Goal: Information Seeking & Learning: Learn about a topic

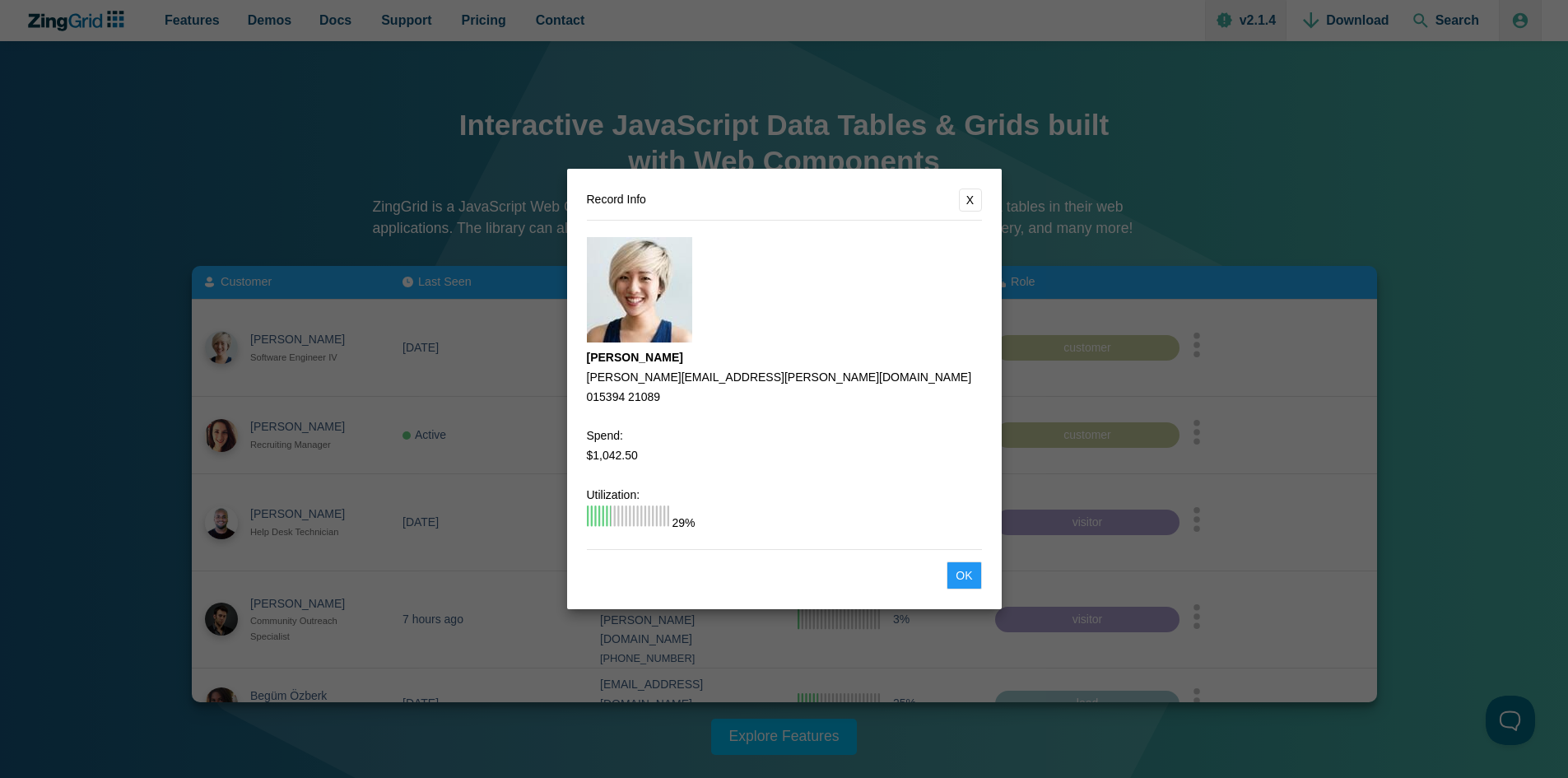
click at [974, 191] on button "X" at bounding box center [971, 200] width 23 height 23
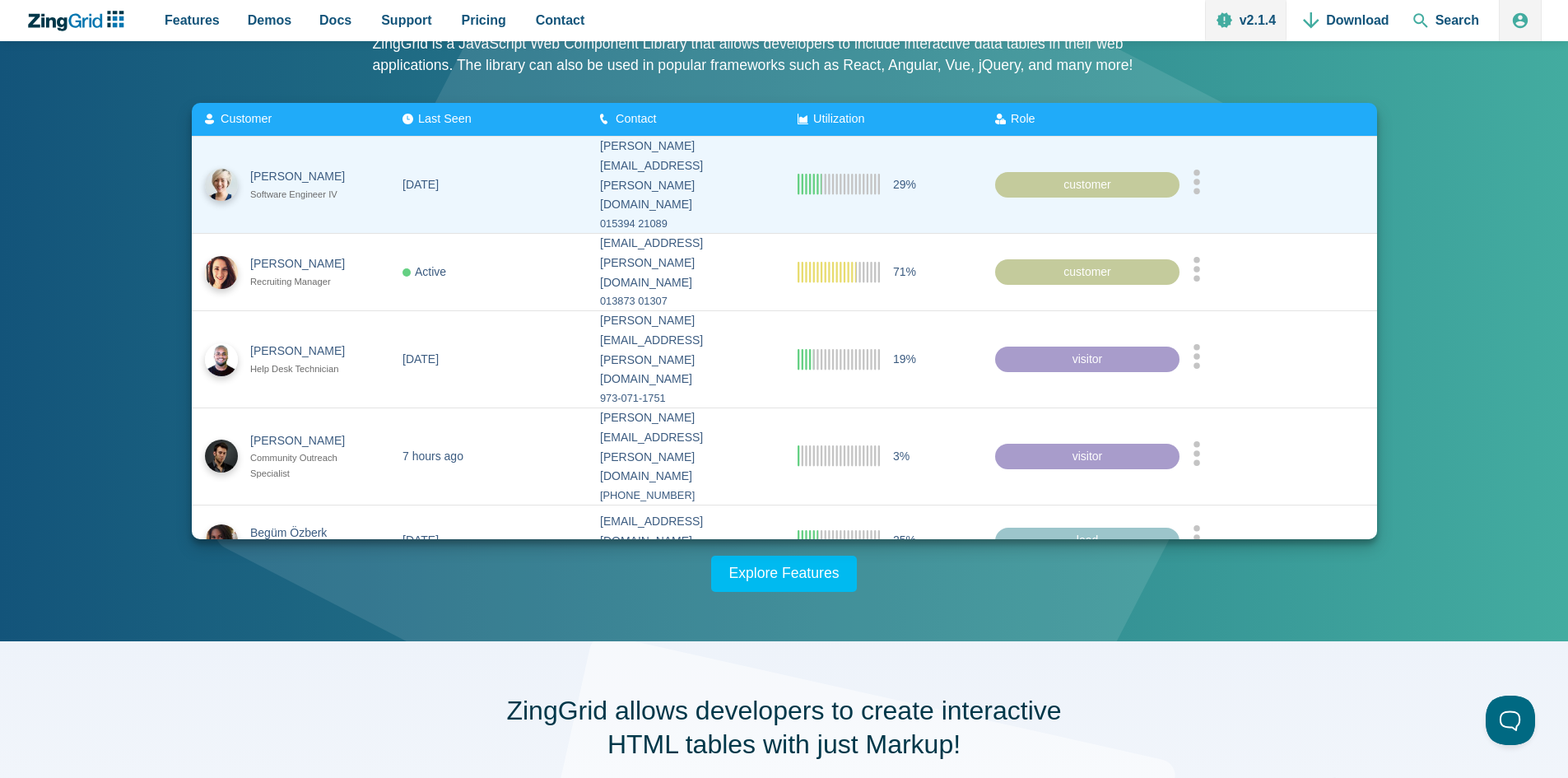
scroll to position [165, 0]
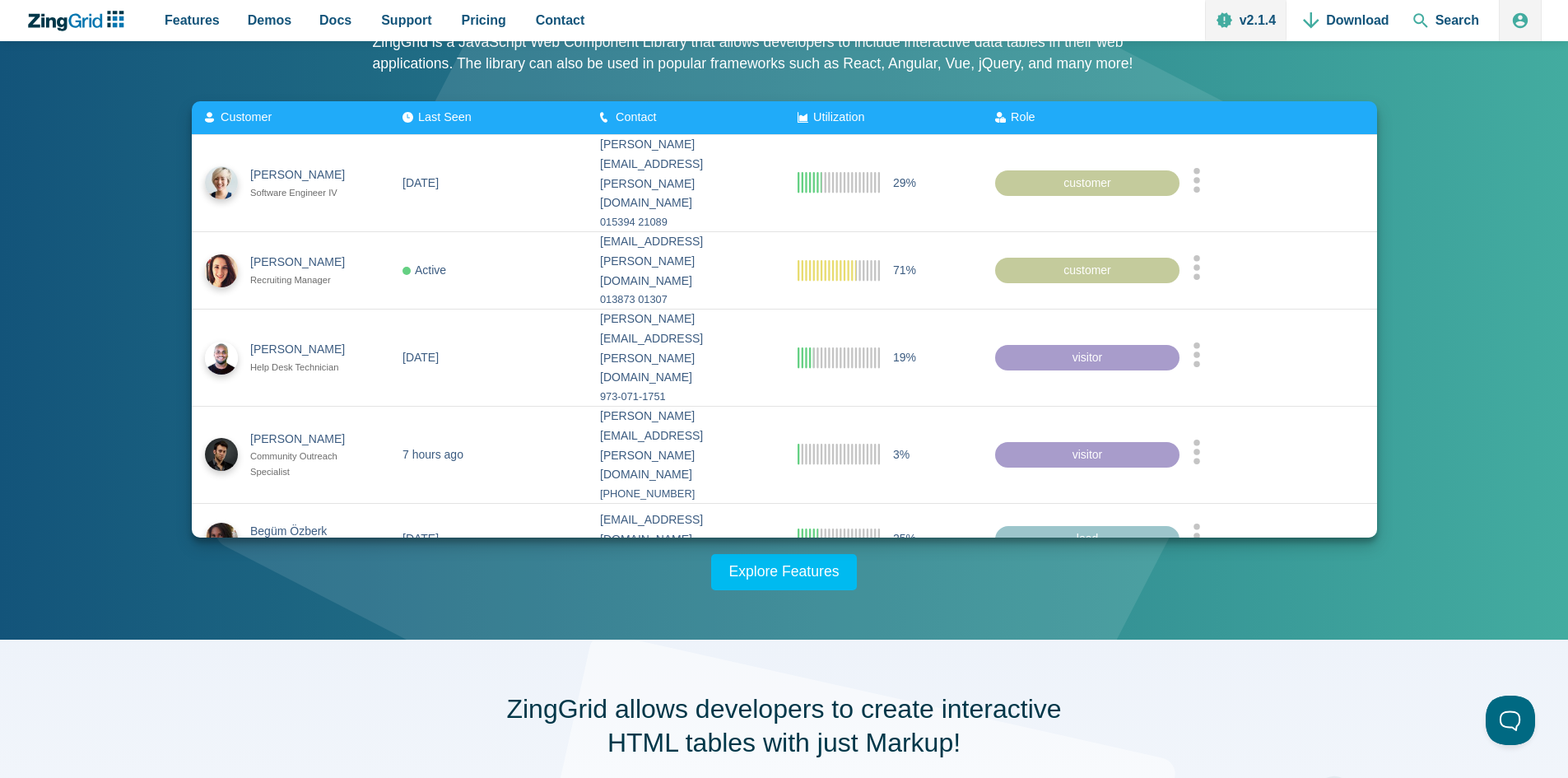
drag, startPoint x: 537, startPoint y: 593, endPoint x: 528, endPoint y: 609, distance: 18.4
drag, startPoint x: 528, startPoint y: 609, endPoint x: 461, endPoint y: 604, distance: 67.2
click at [459, 610] on div "Interactive JavaScript Data Tables & Grids built with Web Components ZingGrid i…" at bounding box center [784, 257] width 1317 height 763
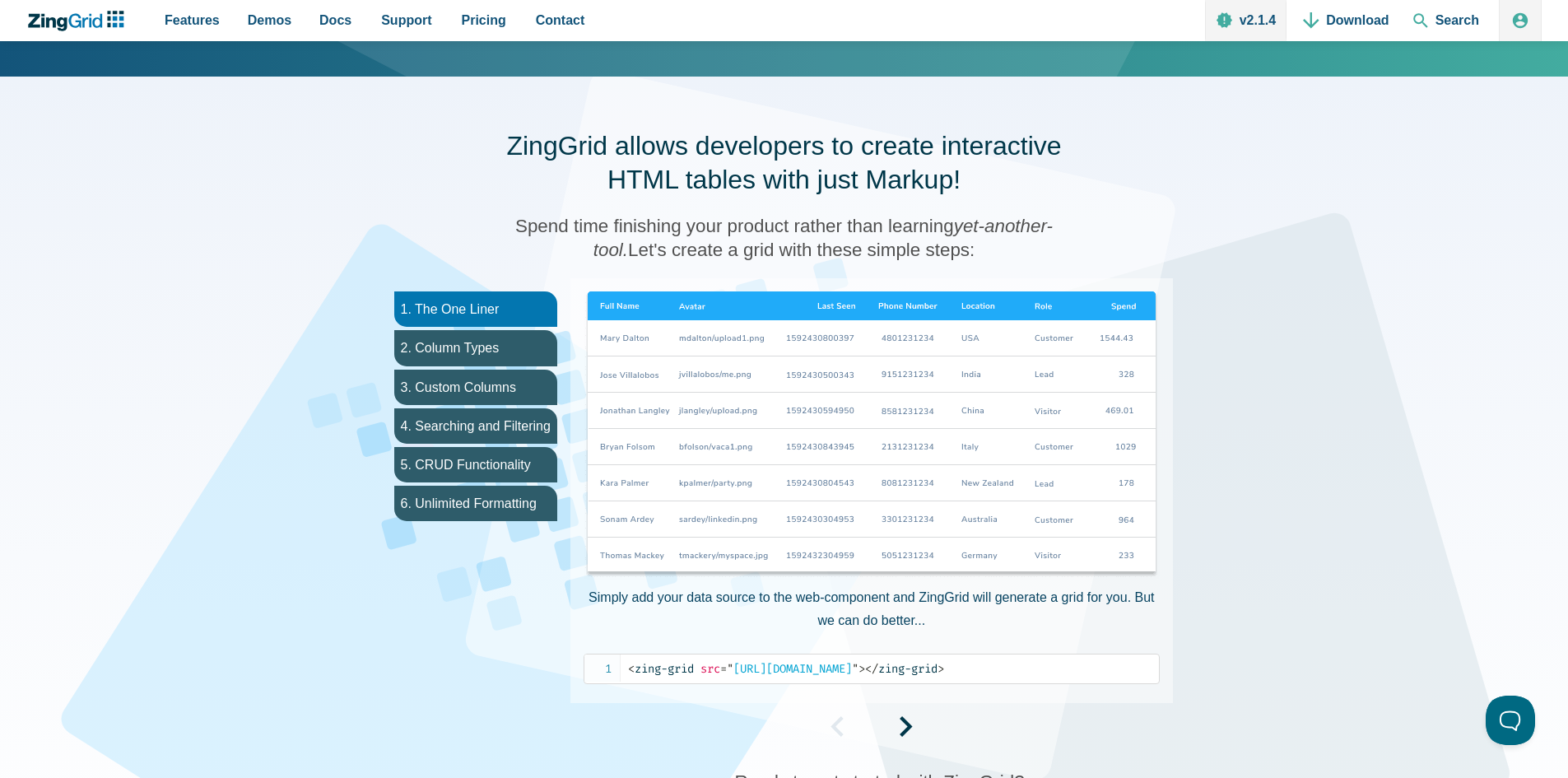
scroll to position [823, 0]
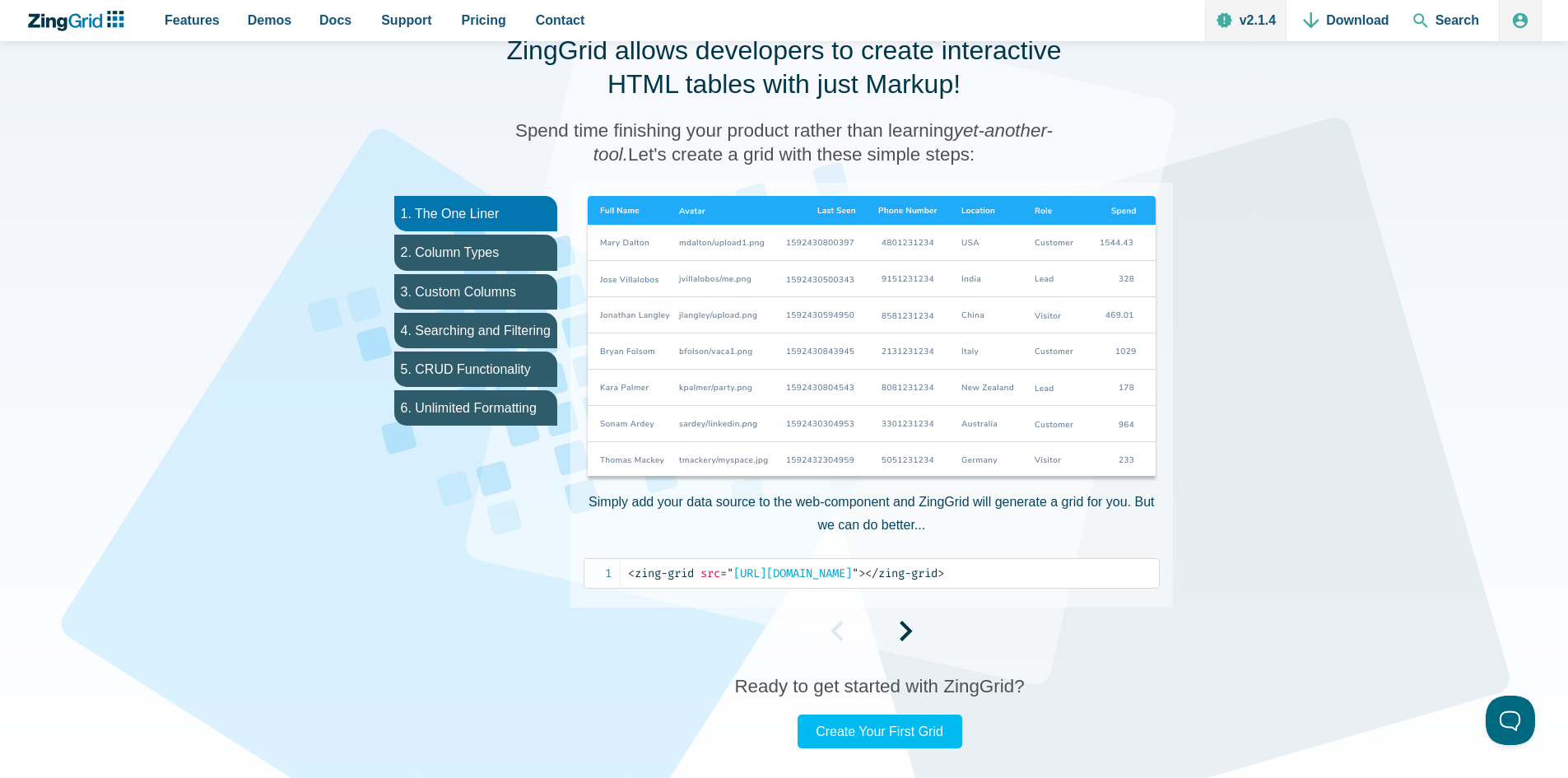
drag, startPoint x: 526, startPoint y: 571, endPoint x: 529, endPoint y: 562, distance: 9.5
drag, startPoint x: 529, startPoint y: 562, endPoint x: 537, endPoint y: 575, distance: 15.3
drag, startPoint x: 537, startPoint y: 575, endPoint x: 502, endPoint y: 571, distance: 35.2
click at [502, 571] on ul "1. The One Liner 2. Column Types 3. Custom Columns 4. Searching and Filtering 5…" at bounding box center [476, 413] width 190 height 462
drag, startPoint x: 502, startPoint y: 571, endPoint x: 513, endPoint y: 592, distance: 23.7
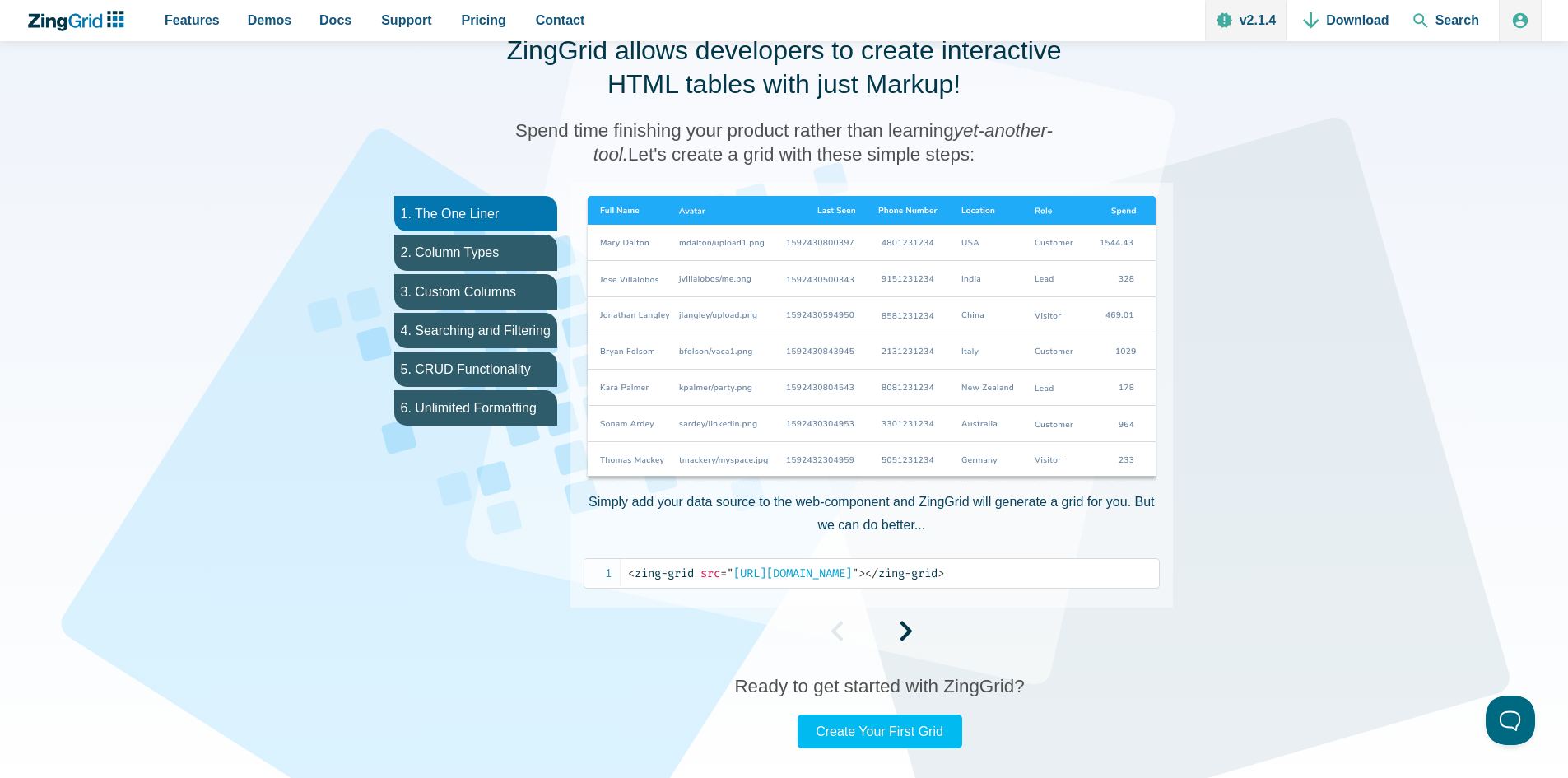
drag, startPoint x: 513, startPoint y: 592, endPoint x: 472, endPoint y: 589, distance: 41.1
click at [471, 588] on ul "1. The One Liner 2. Column Types 3. Custom Columns 4. Searching and Filtering 5…" at bounding box center [476, 413] width 190 height 462
drag, startPoint x: 481, startPoint y: 587, endPoint x: 458, endPoint y: 584, distance: 23.2
click at [458, 584] on ul "1. The One Liner 2. Column Types 3. Custom Columns 4. Searching and Filtering 5…" at bounding box center [476, 413] width 190 height 462
click at [365, 510] on div "ZingGrid allows developers to create interactive HTML tables with just Markup! …" at bounding box center [784, 391] width 1317 height 821
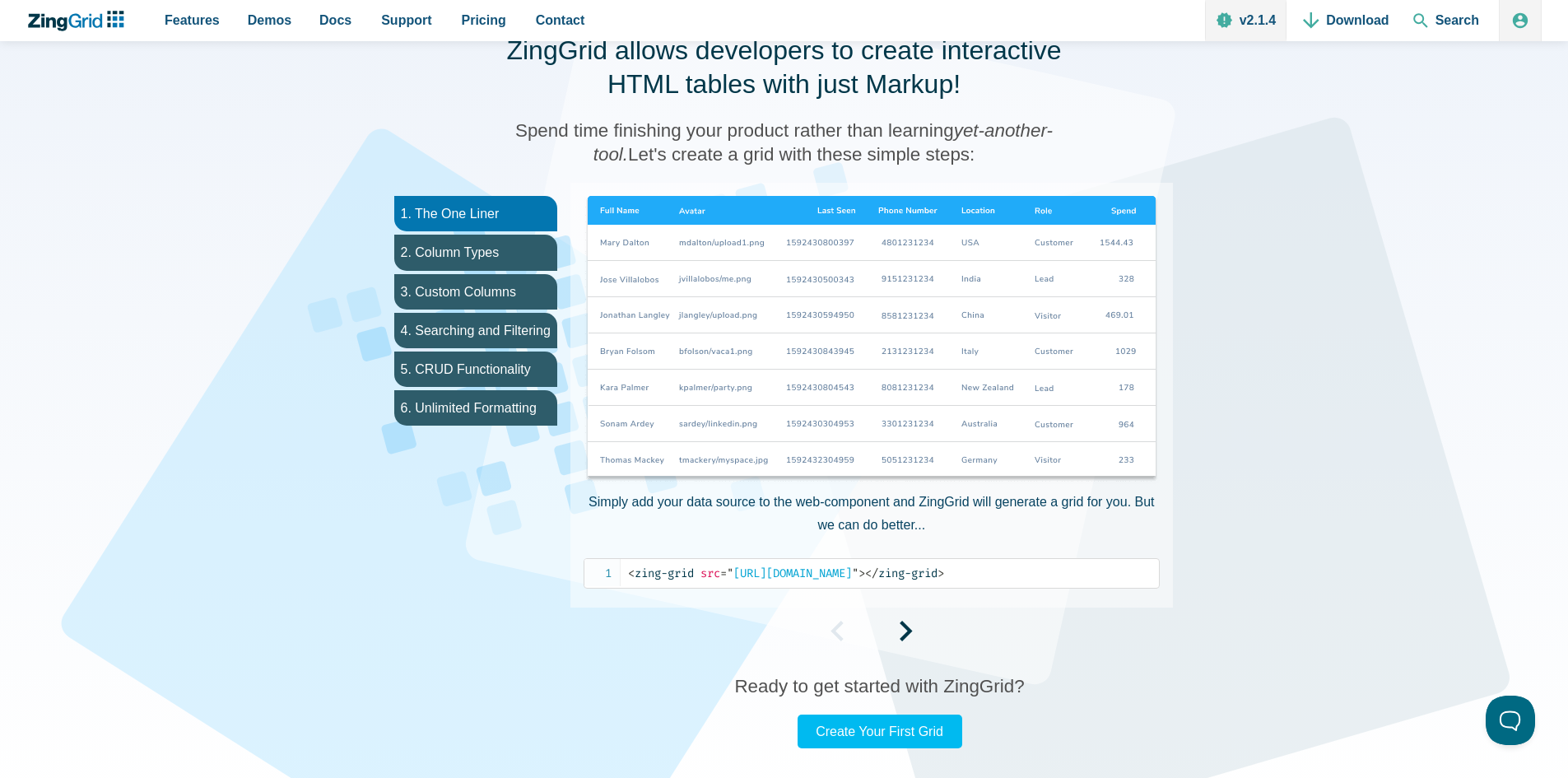
click at [365, 511] on div "ZingGrid allows developers to create interactive HTML tables with just Markup! …" at bounding box center [784, 391] width 1317 height 821
drag, startPoint x: 406, startPoint y: 495, endPoint x: 373, endPoint y: 492, distance: 33.1
click at [373, 492] on div "ZingGrid allows developers to create interactive HTML tables with just Markup! …" at bounding box center [784, 391] width 1317 height 821
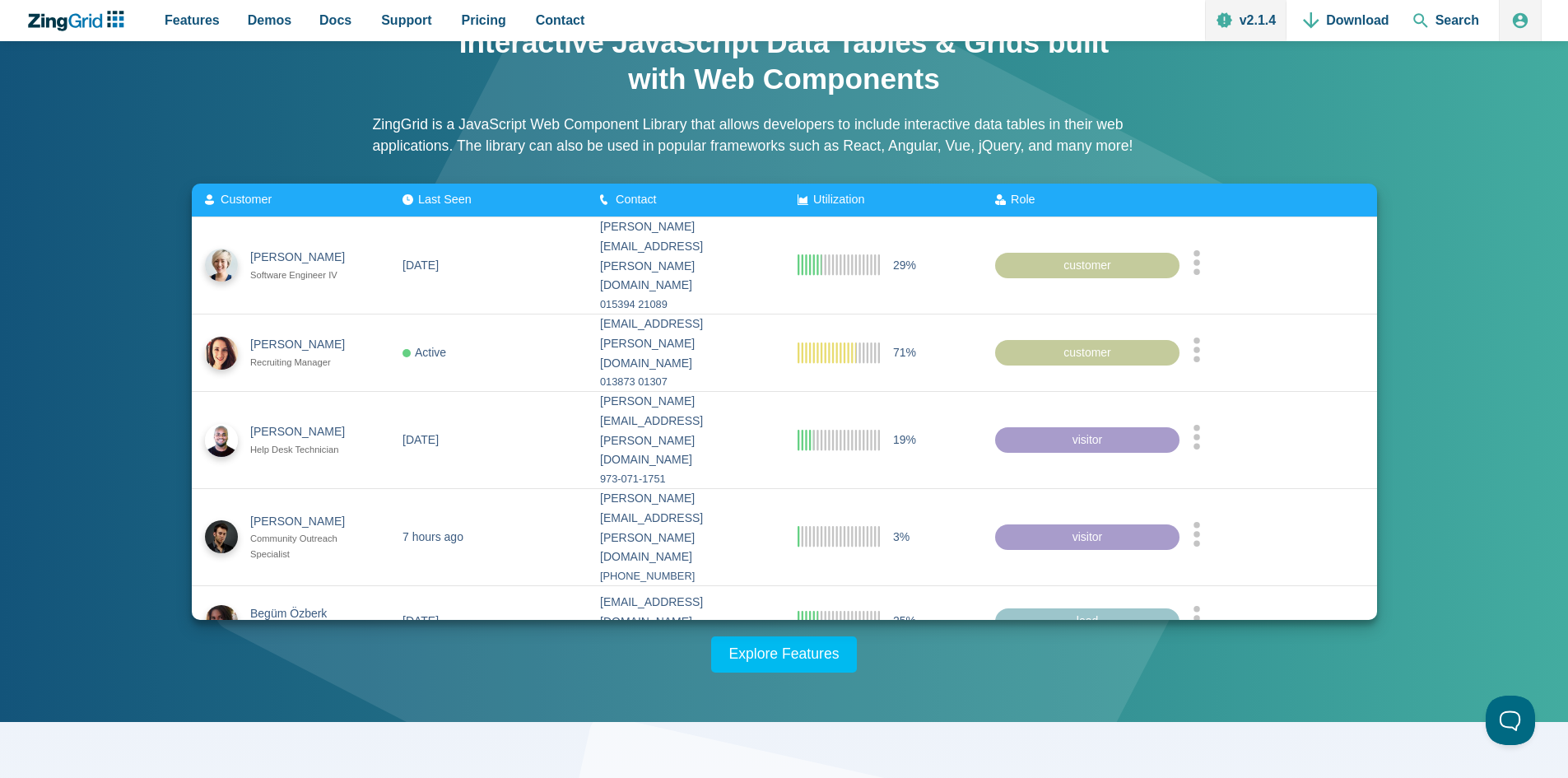
scroll to position [0, 0]
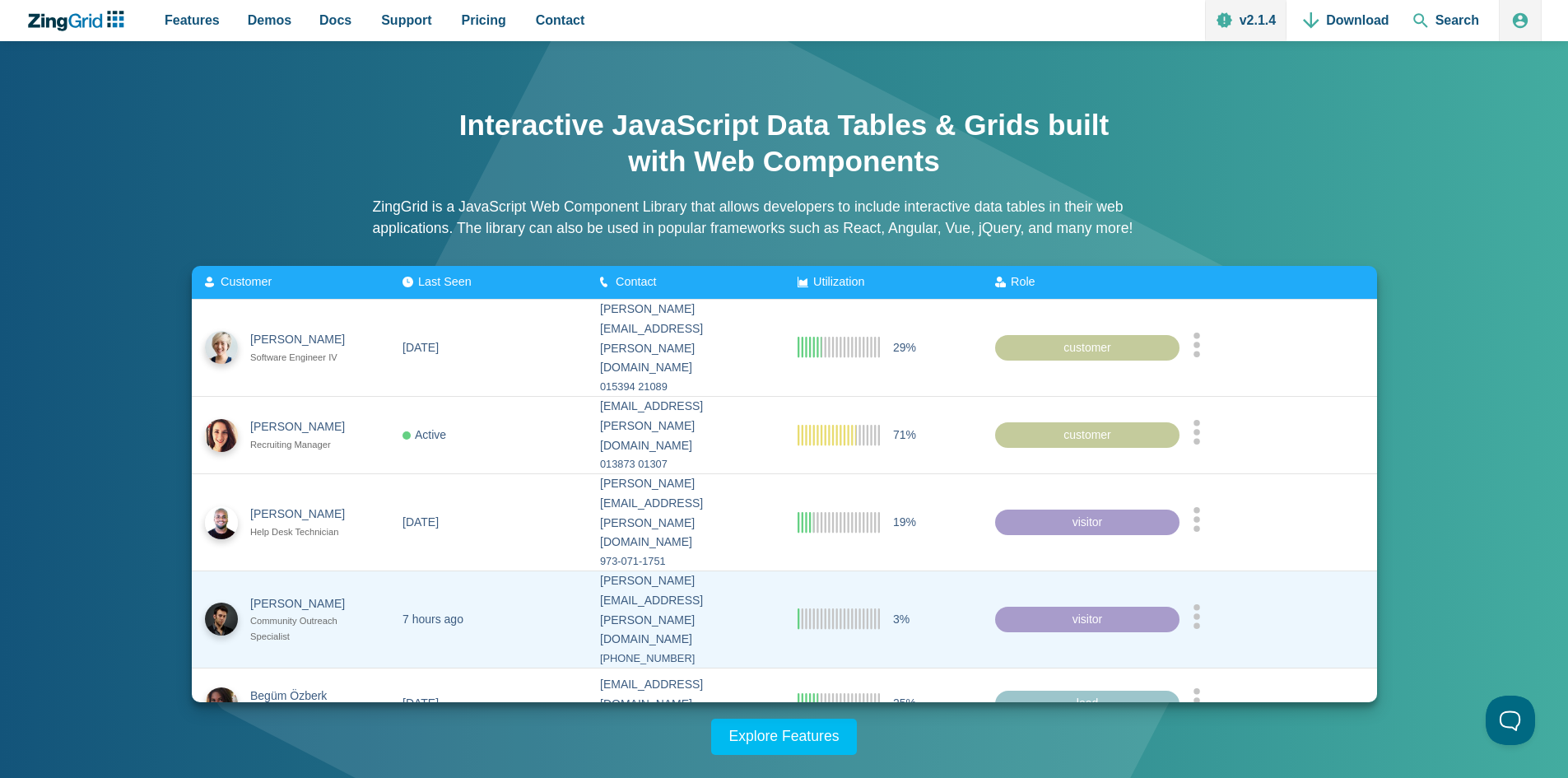
click at [488, 571] on zg-cell "7 hours ago" at bounding box center [488, 619] width 197 height 97
click at [1100, 606] on div "visitor" at bounding box center [1087, 618] width 185 height 26
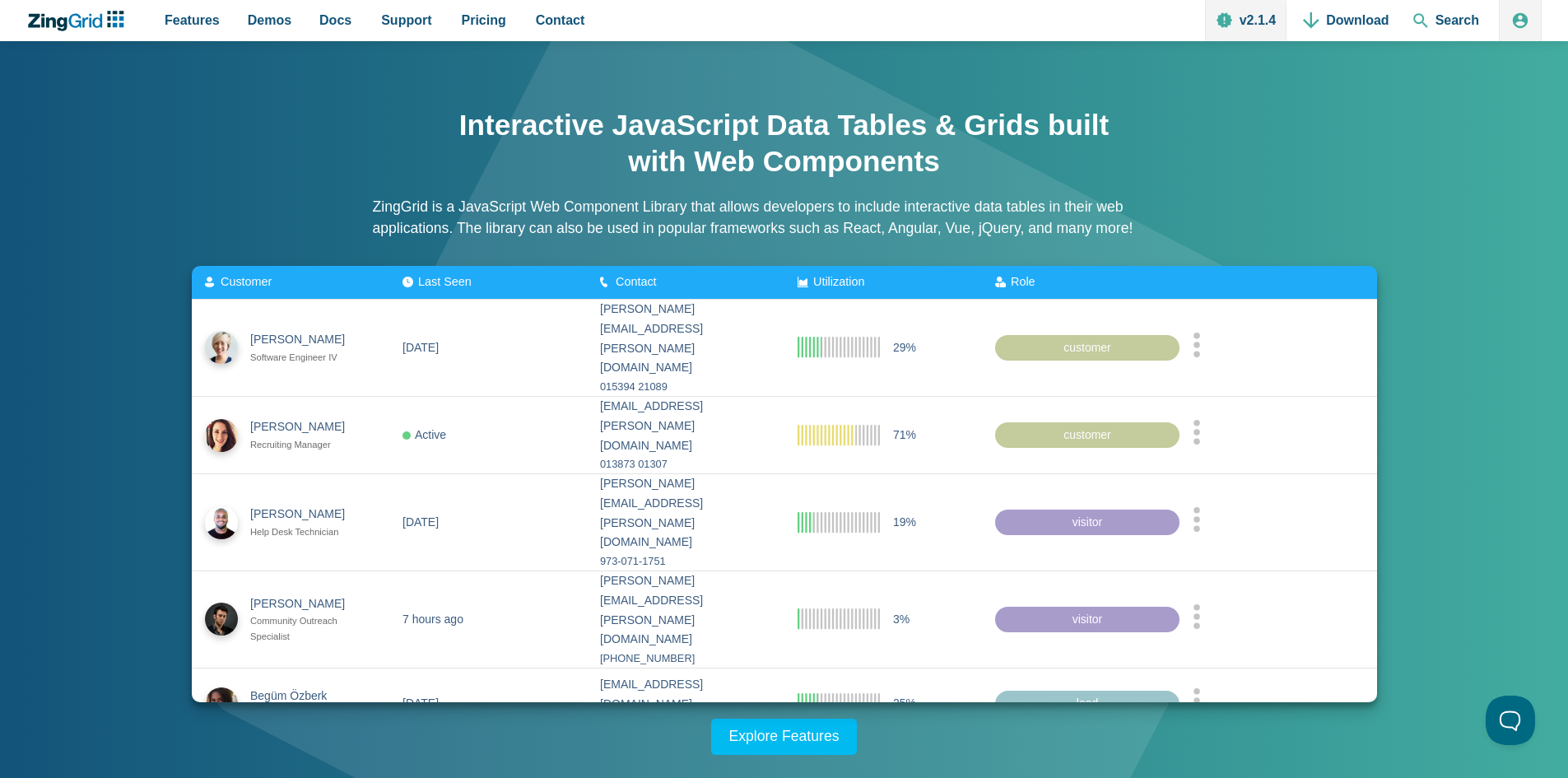
click at [829, 754] on zg-icon "nextpage" at bounding box center [831, 762] width 16 height 16
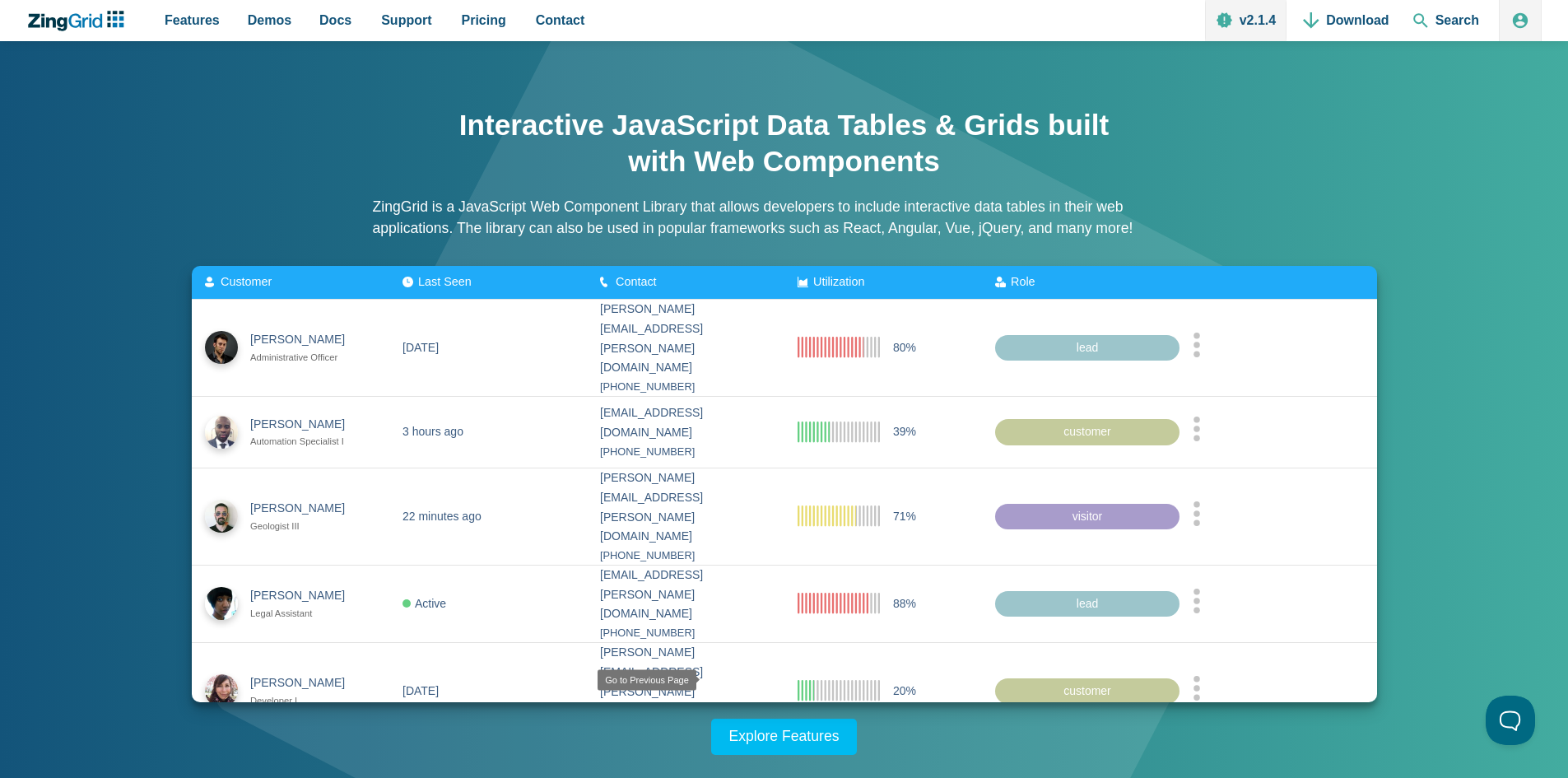
click at [717, 754] on zg-icon "prevpage" at bounding box center [724, 762] width 16 height 16
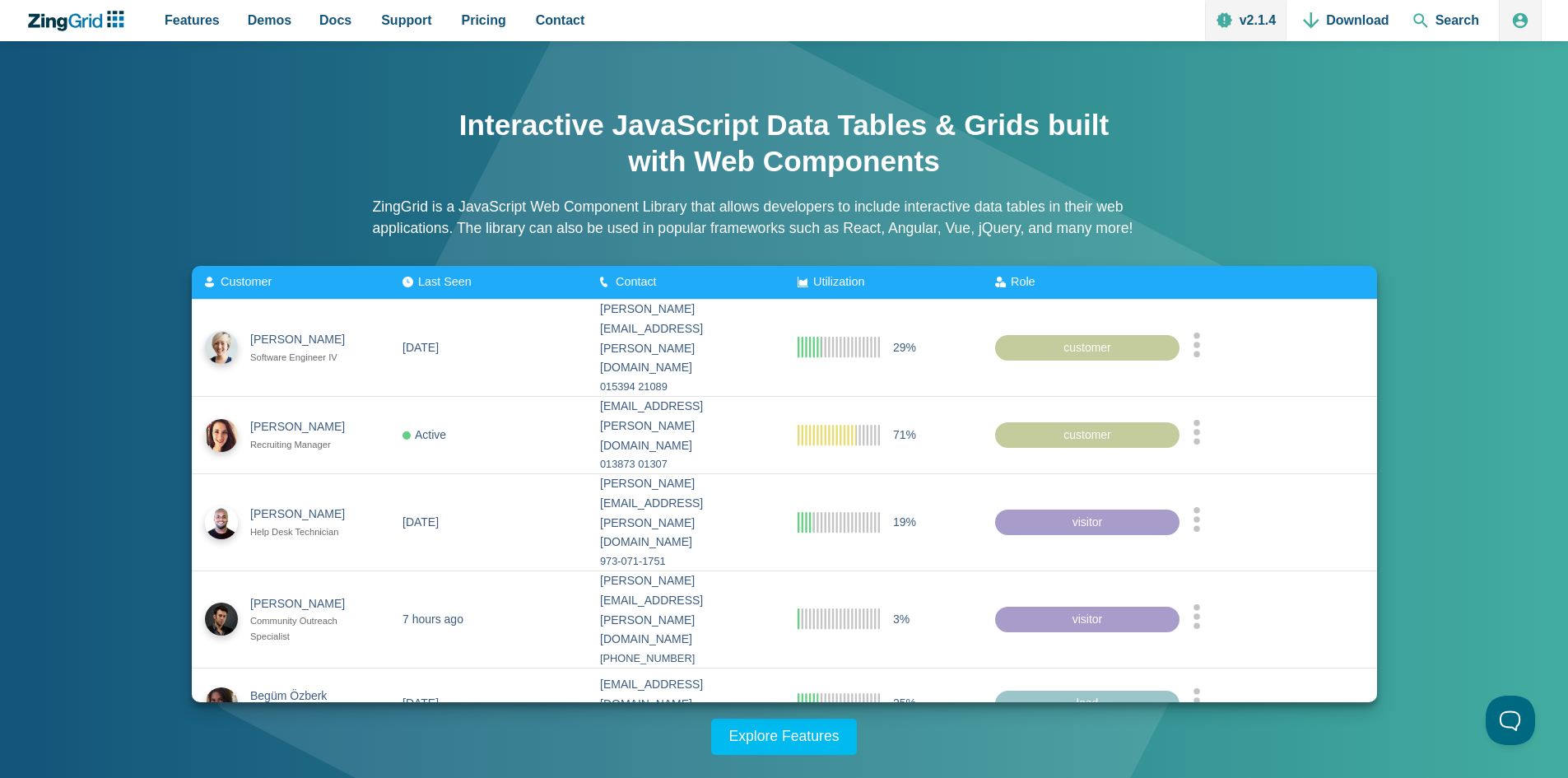
drag, startPoint x: 389, startPoint y: 186, endPoint x: 399, endPoint y: 178, distance: 12.8
drag, startPoint x: 399, startPoint y: 178, endPoint x: 299, endPoint y: 156, distance: 102.4
click at [301, 154] on div "Interactive JavaScript Data Tables & Grids built with Web Components ZingGrid i…" at bounding box center [784, 423] width 1317 height 664
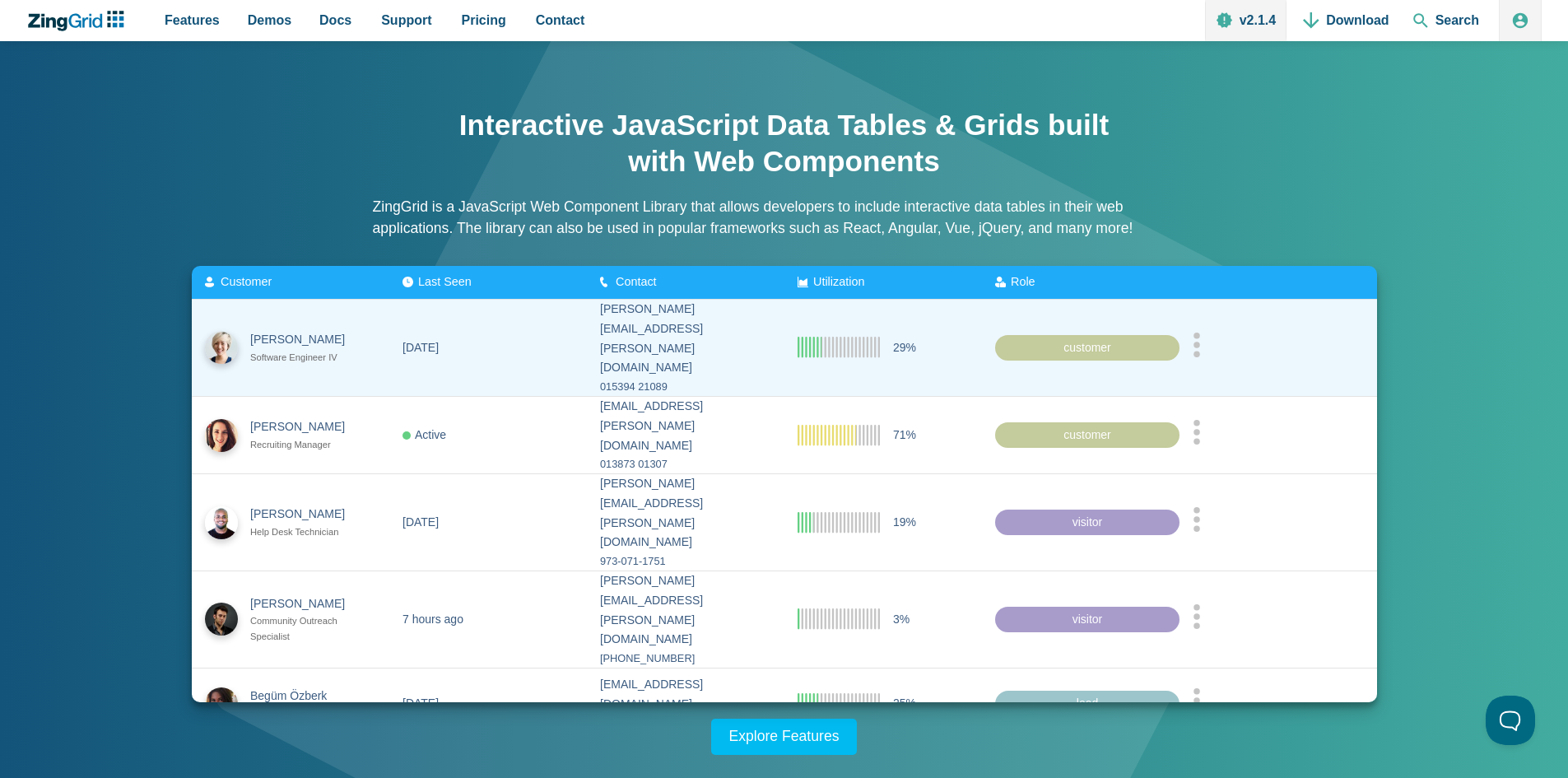
click at [1201, 332] on icon "App Content" at bounding box center [1197, 344] width 9 height 25
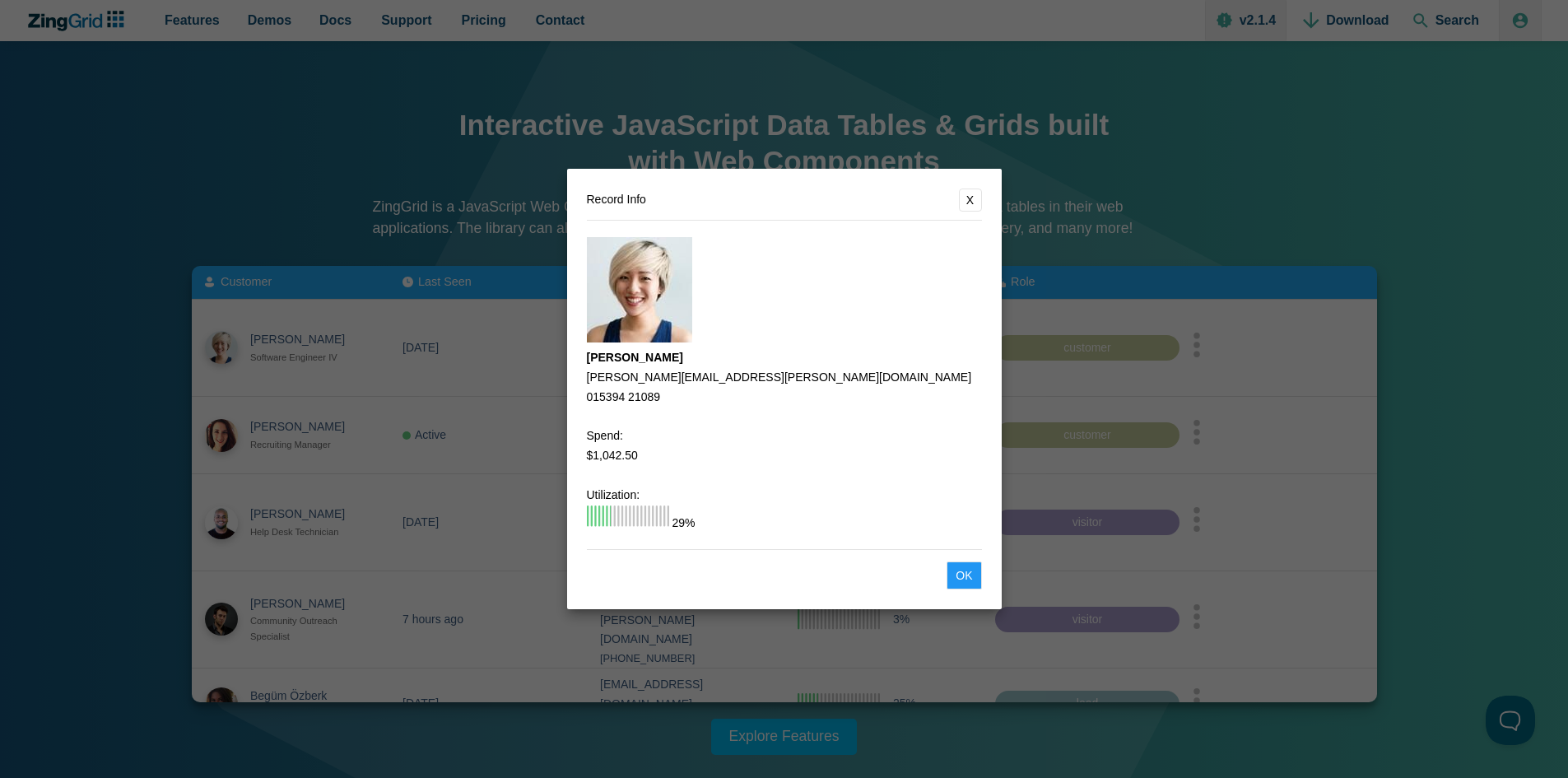
drag, startPoint x: 873, startPoint y: 428, endPoint x: 859, endPoint y: 430, distance: 14.1
click at [797, 432] on section "[PERSON_NAME] [PERSON_NAME][EMAIL_ADDRESS][PERSON_NAME][DOMAIN_NAME] 015394 210…" at bounding box center [785, 385] width 395 height 296
click at [969, 189] on button "X" at bounding box center [971, 200] width 23 height 23
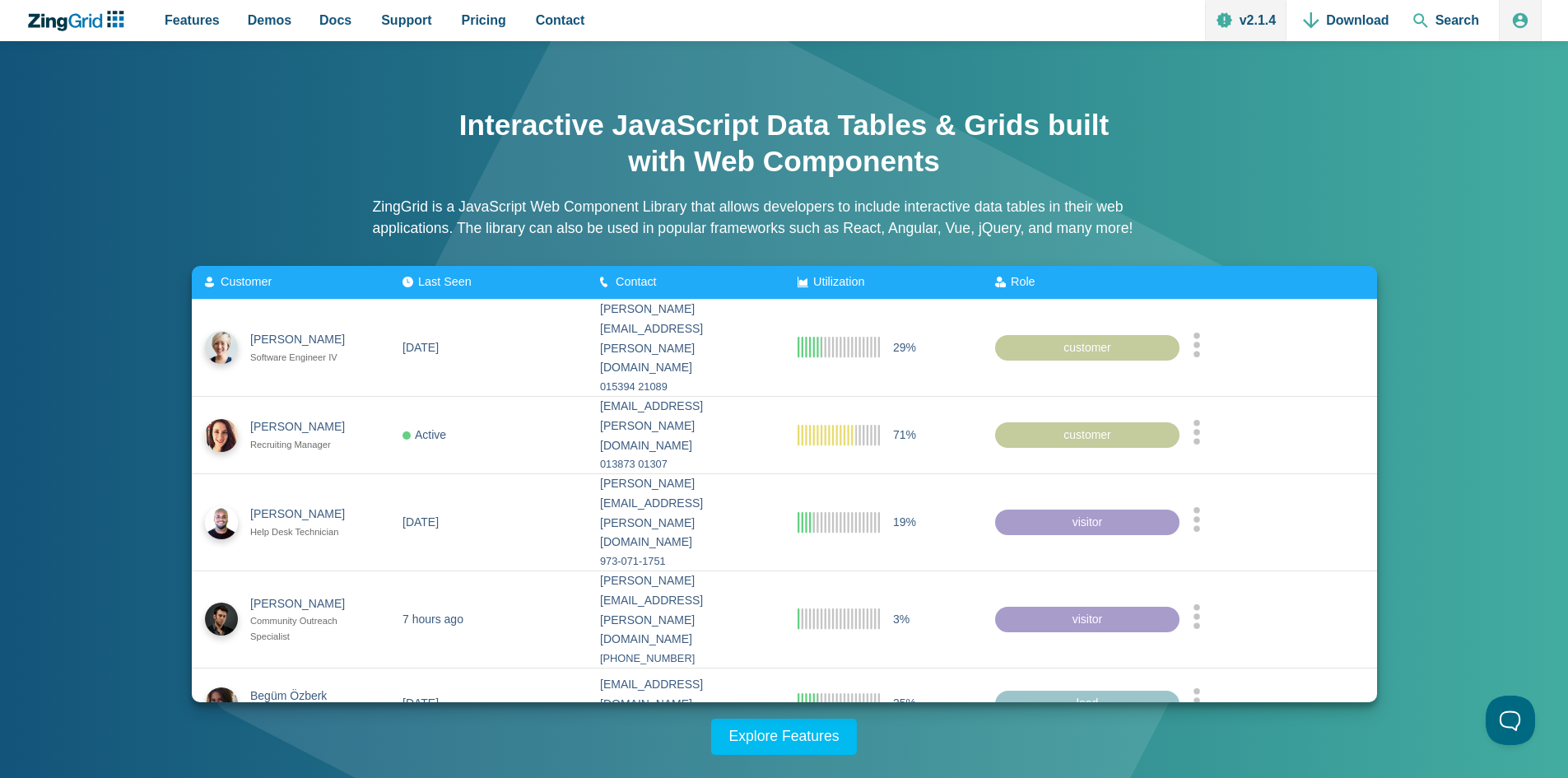
click at [839, 240] on div "Interactive JavaScript Data Tables & Grids built with Web Components ZingGrid i…" at bounding box center [784, 178] width 824 height 175
click at [851, 289] on zg-head-cell "Utilization" at bounding box center [884, 283] width 197 height 34
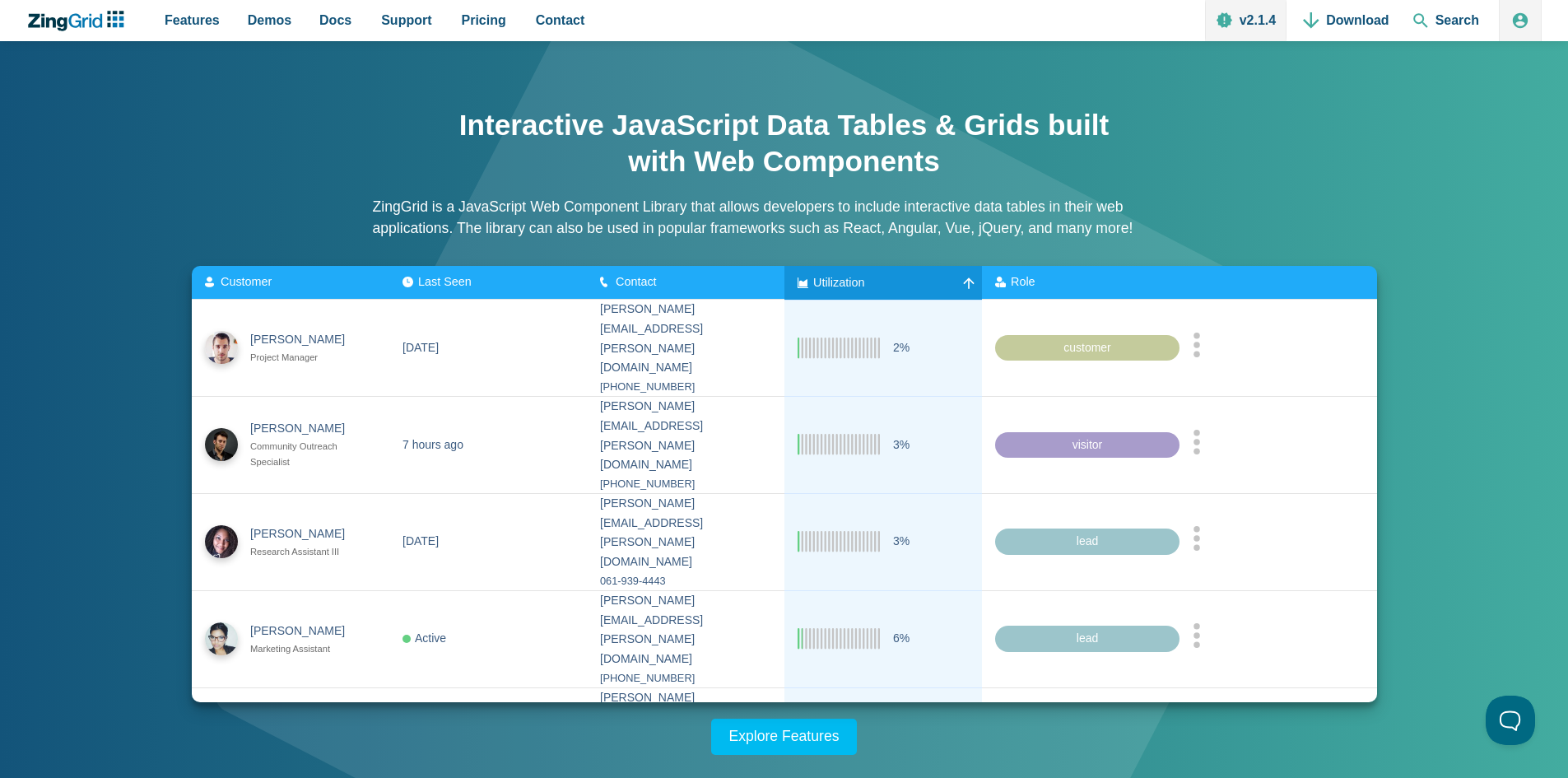
click at [915, 281] on div "Utilization" at bounding box center [883, 283] width 171 height 14
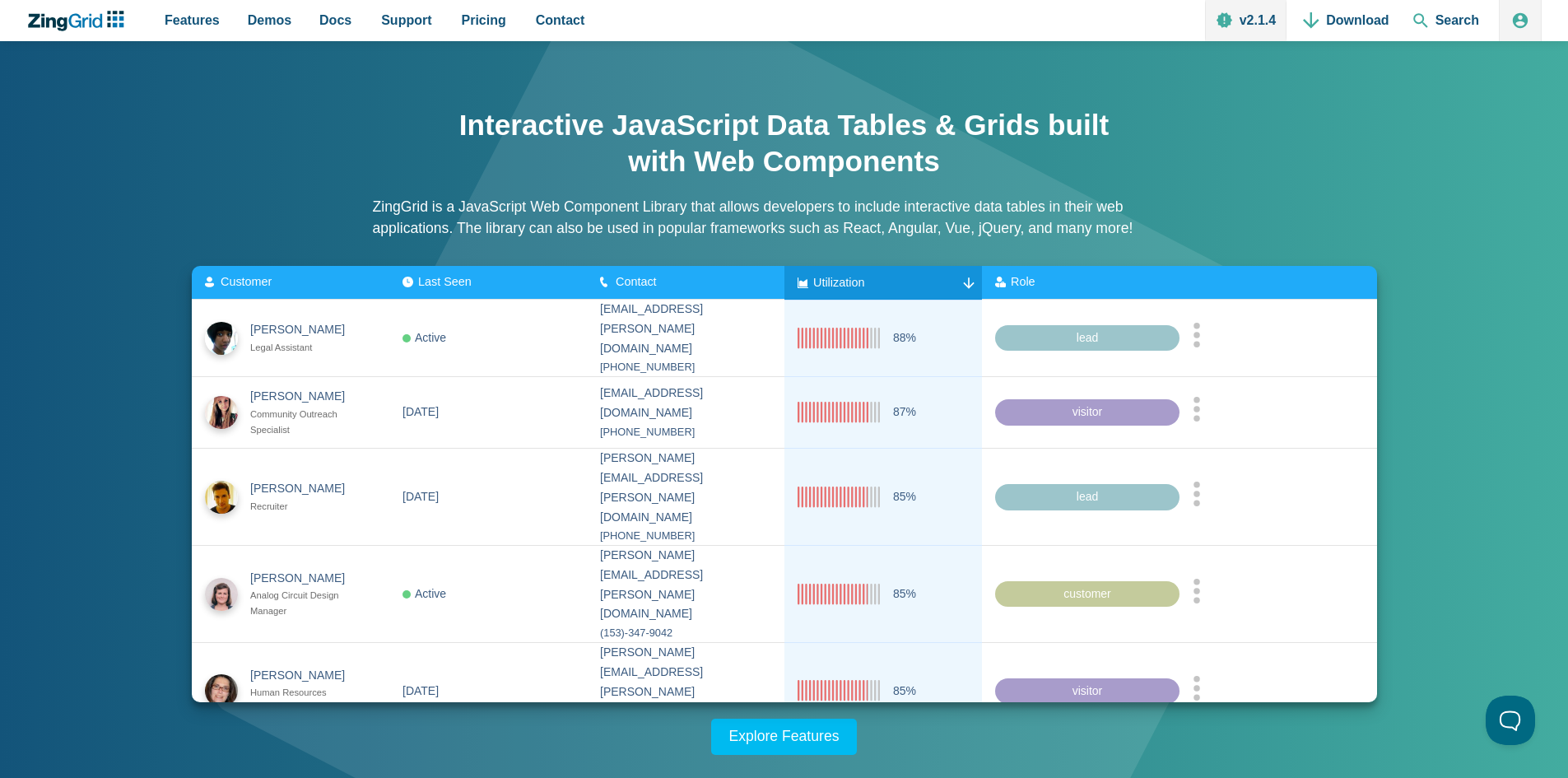
drag, startPoint x: 927, startPoint y: 235, endPoint x: 935, endPoint y: 240, distance: 9.4
drag, startPoint x: 935, startPoint y: 240, endPoint x: 985, endPoint y: 265, distance: 55.9
click at [920, 240] on div "Interactive JavaScript Data Tables & Grids built with Web Components ZingGrid i…" at bounding box center [784, 178] width 824 height 175
click at [1026, 279] on span "Role" at bounding box center [1024, 282] width 25 height 14
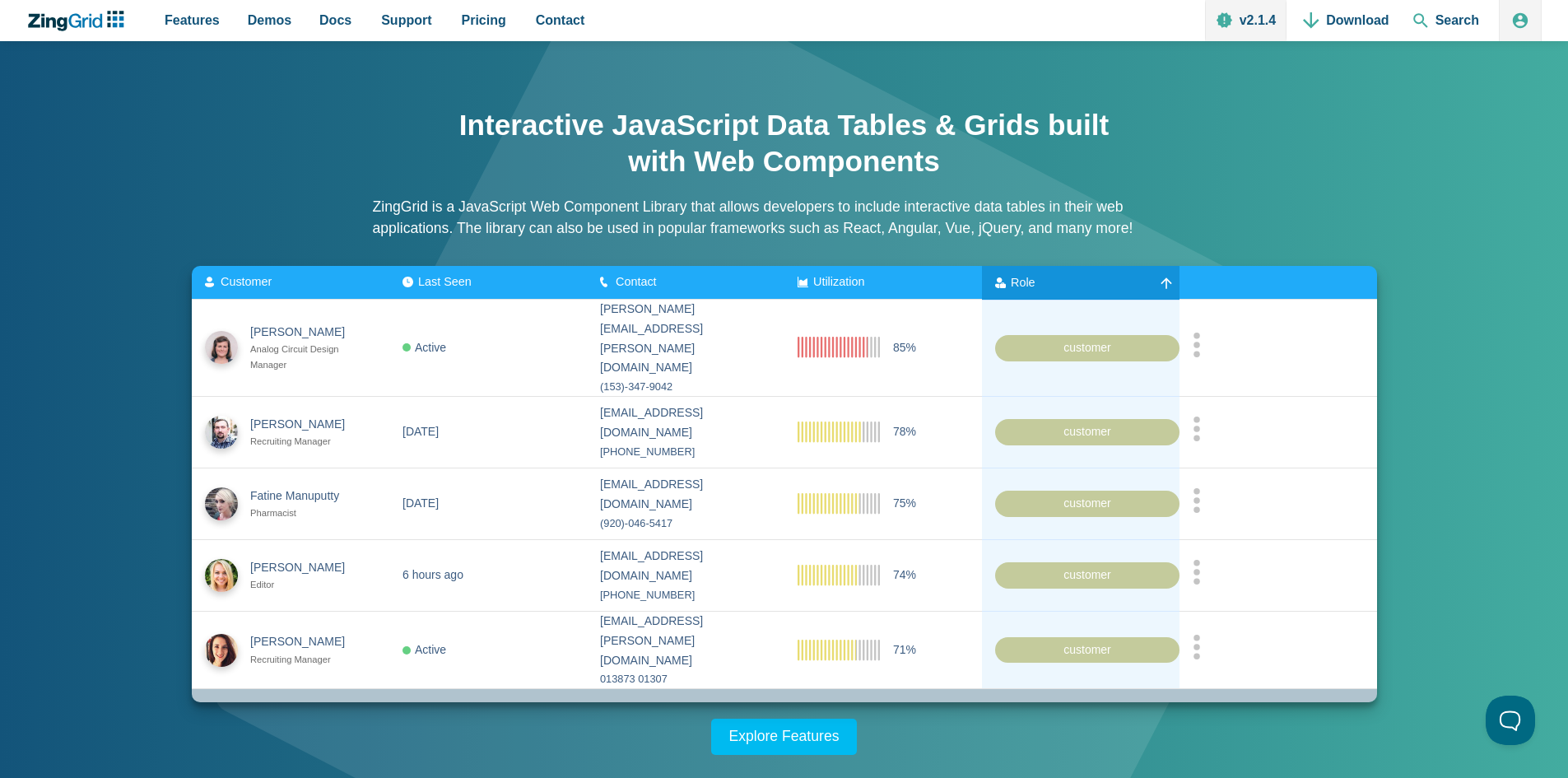
click at [1031, 280] on span "Role" at bounding box center [1024, 282] width 25 height 14
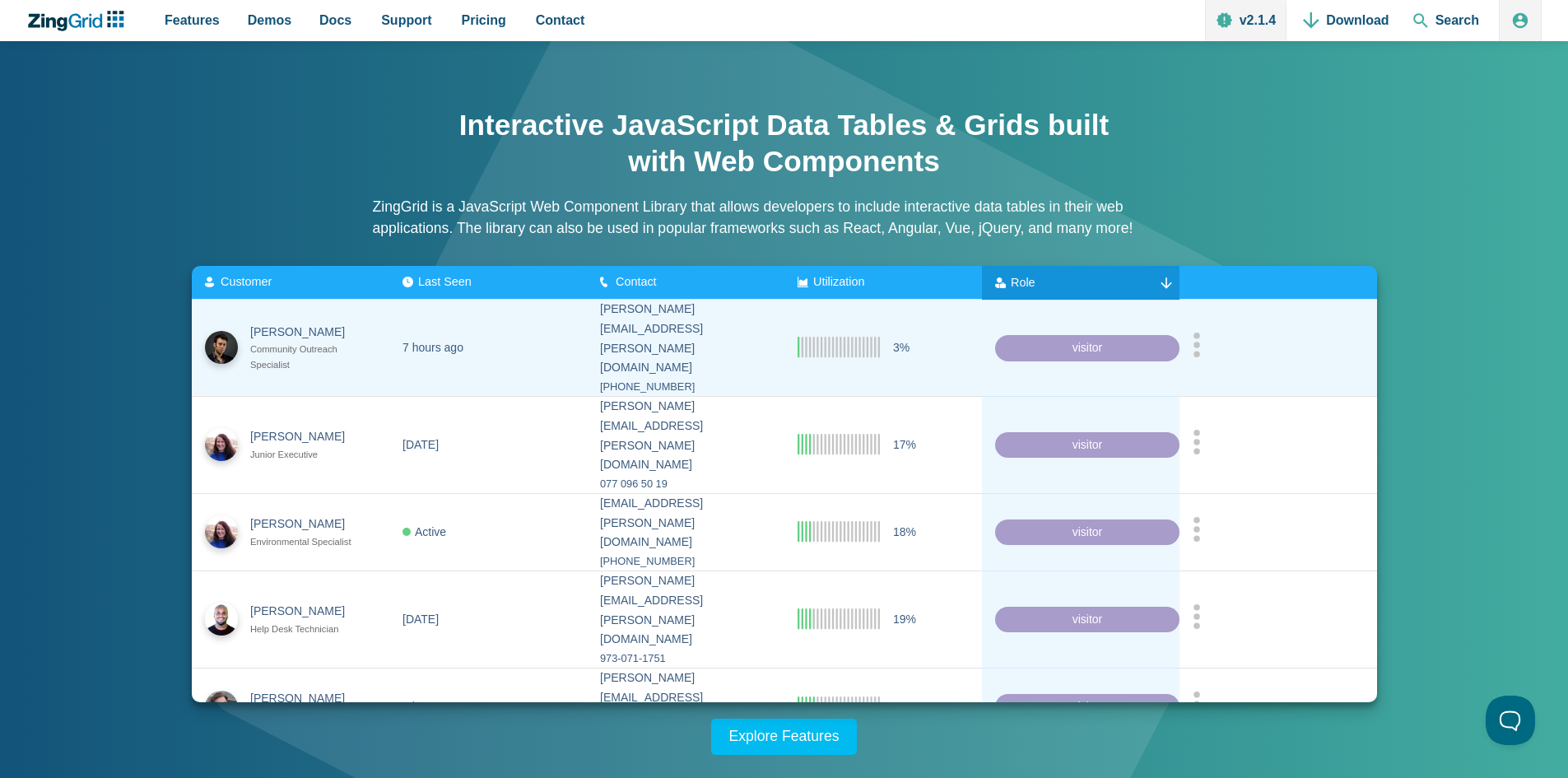
click at [1197, 337] on icon "App Content" at bounding box center [1197, 344] width 9 height 25
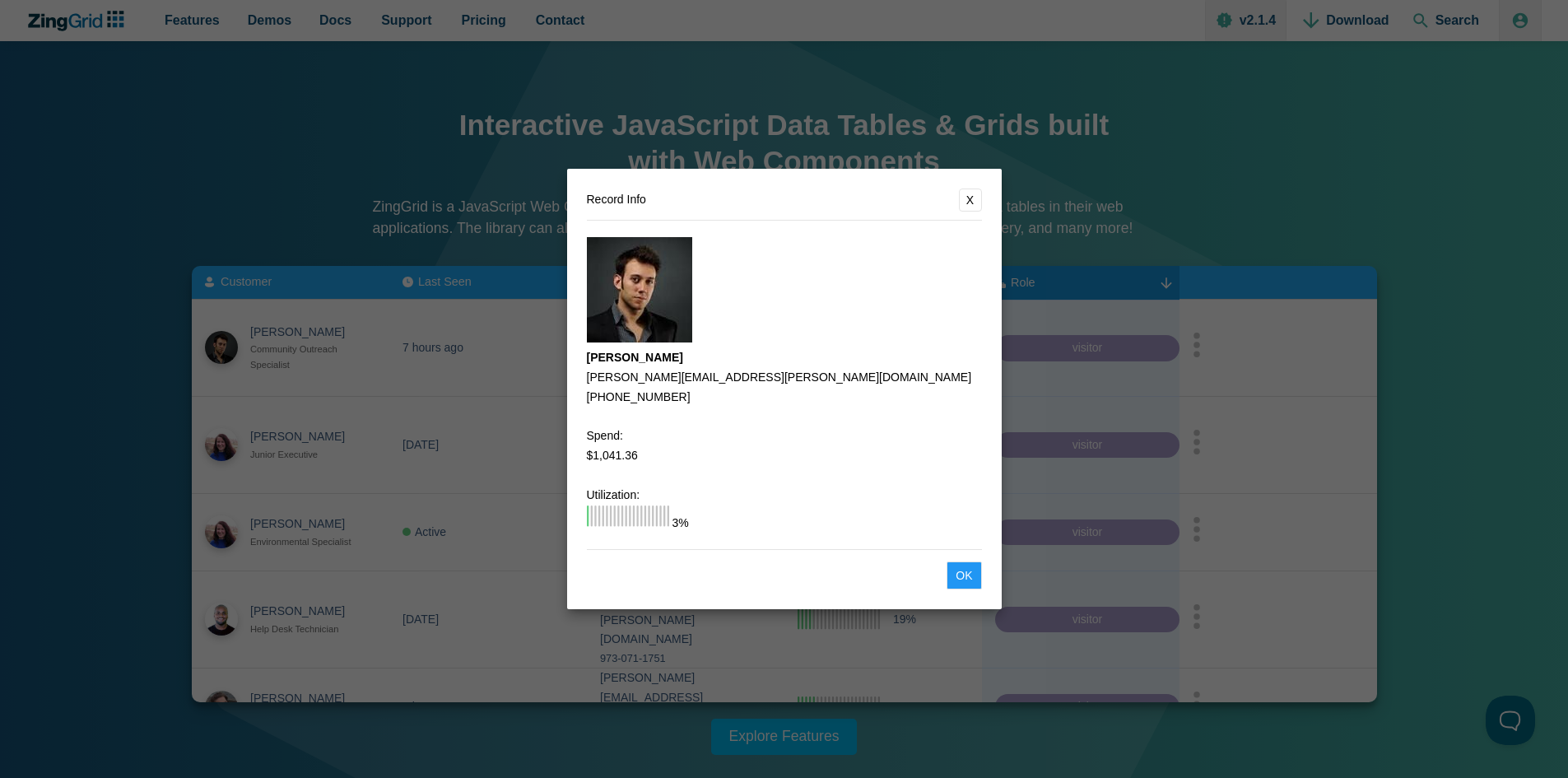
click at [971, 192] on button "X" at bounding box center [971, 200] width 23 height 23
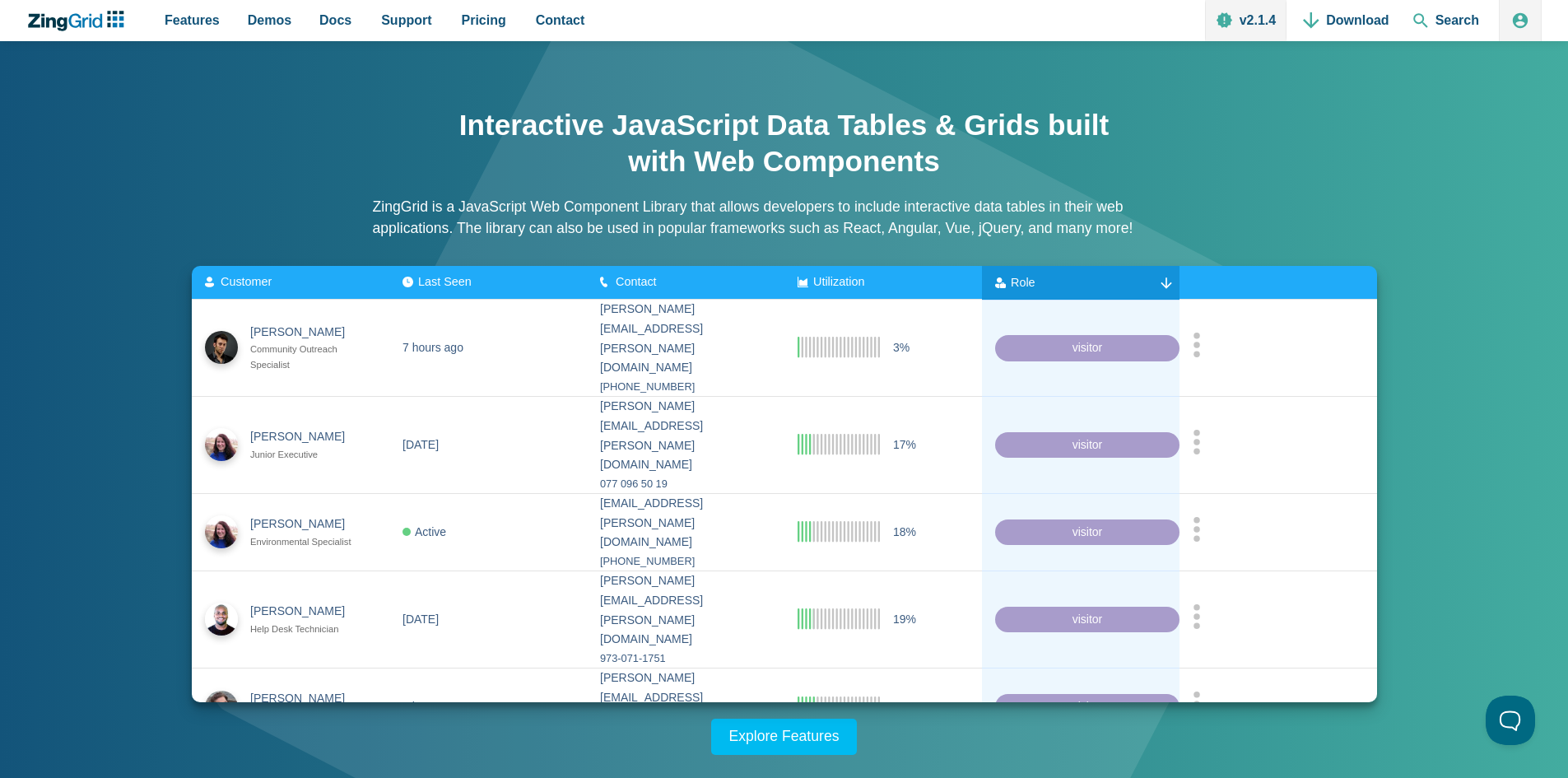
click at [437, 284] on span "Last Seen" at bounding box center [444, 282] width 53 height 14
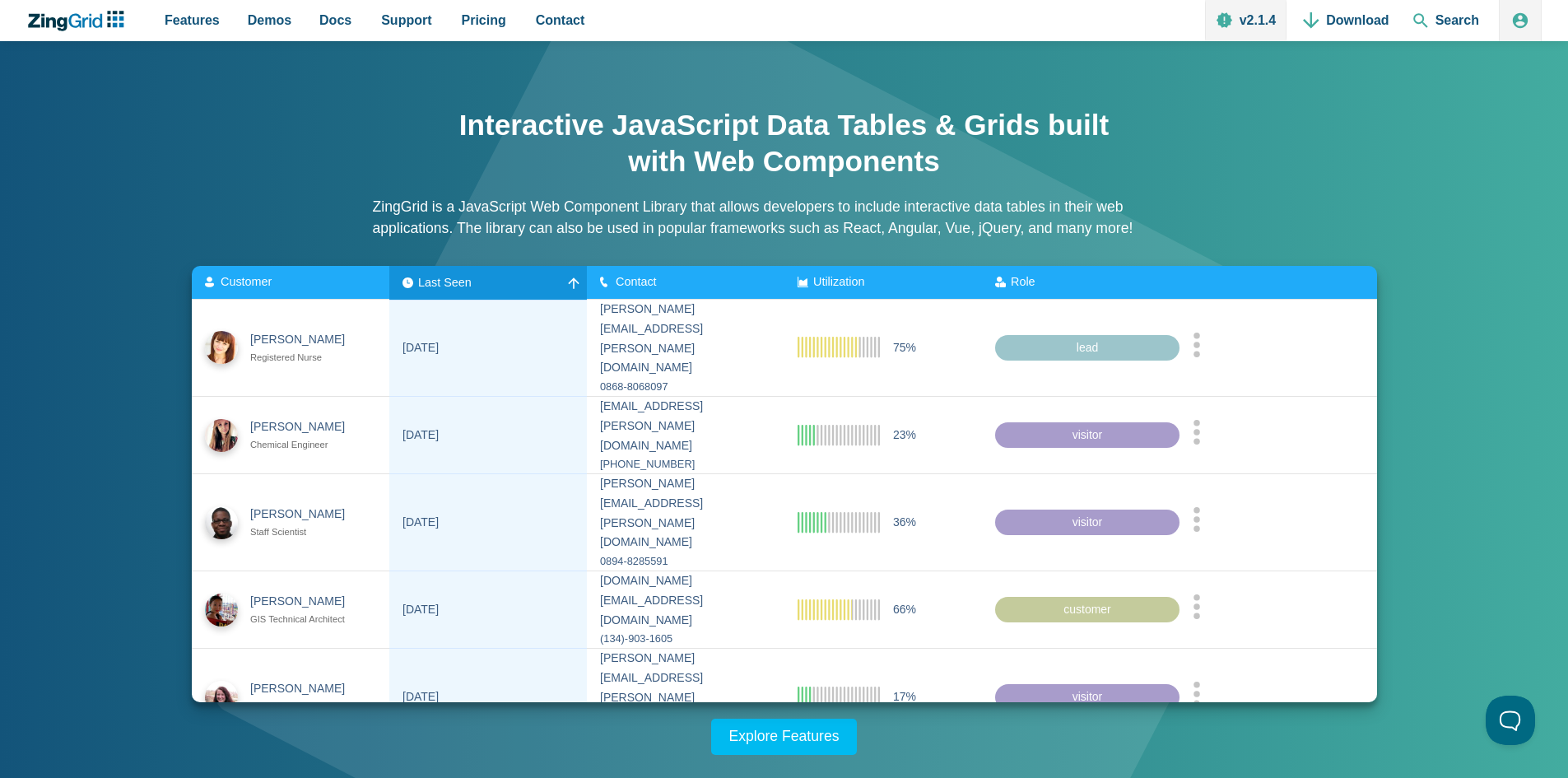
click at [458, 279] on span "Last Seen" at bounding box center [444, 282] width 53 height 14
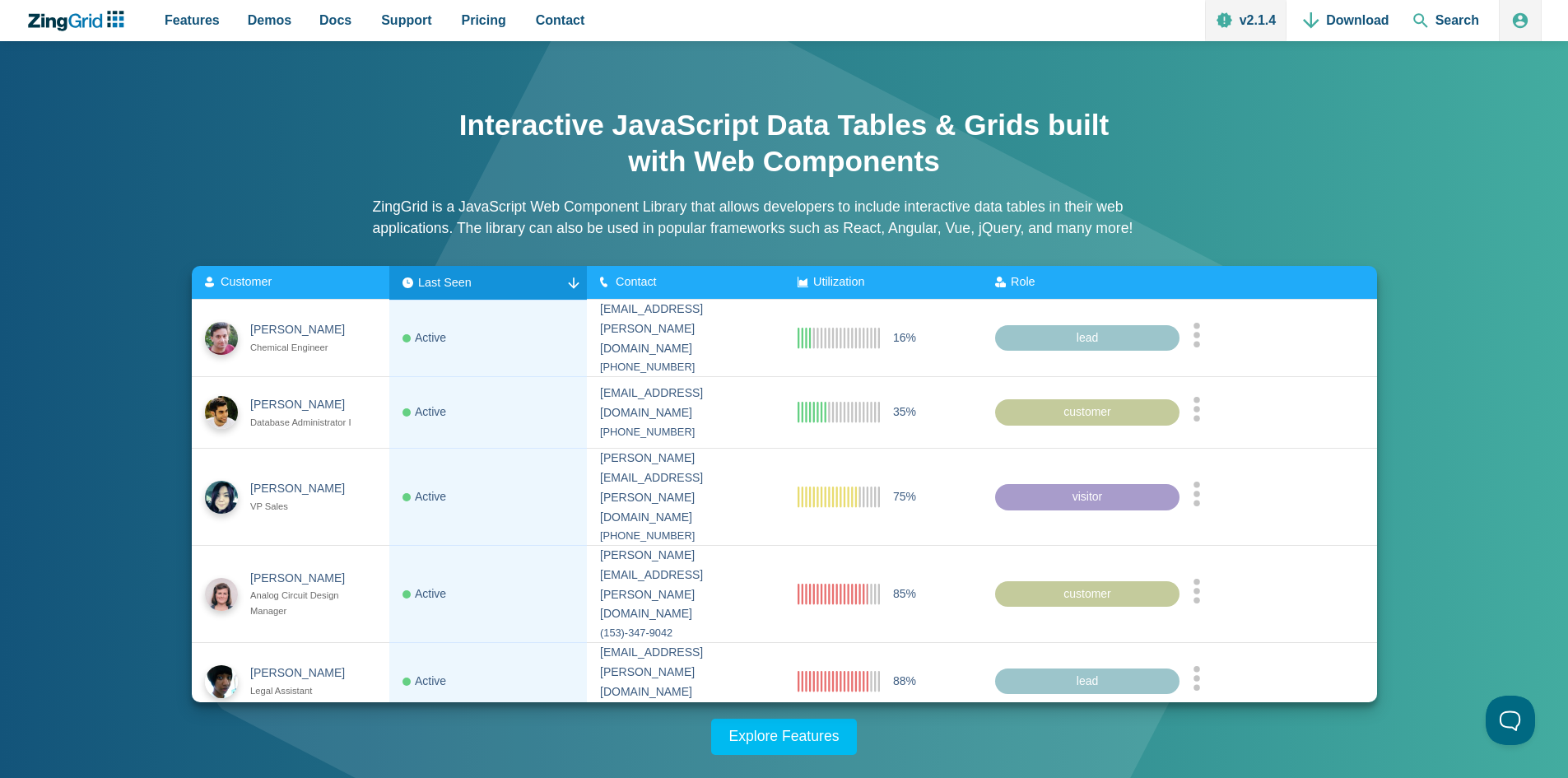
click at [284, 731] on div "App Content" at bounding box center [291, 742] width 25 height 23
click at [265, 704] on span "15" at bounding box center [255, 717] width 97 height 26
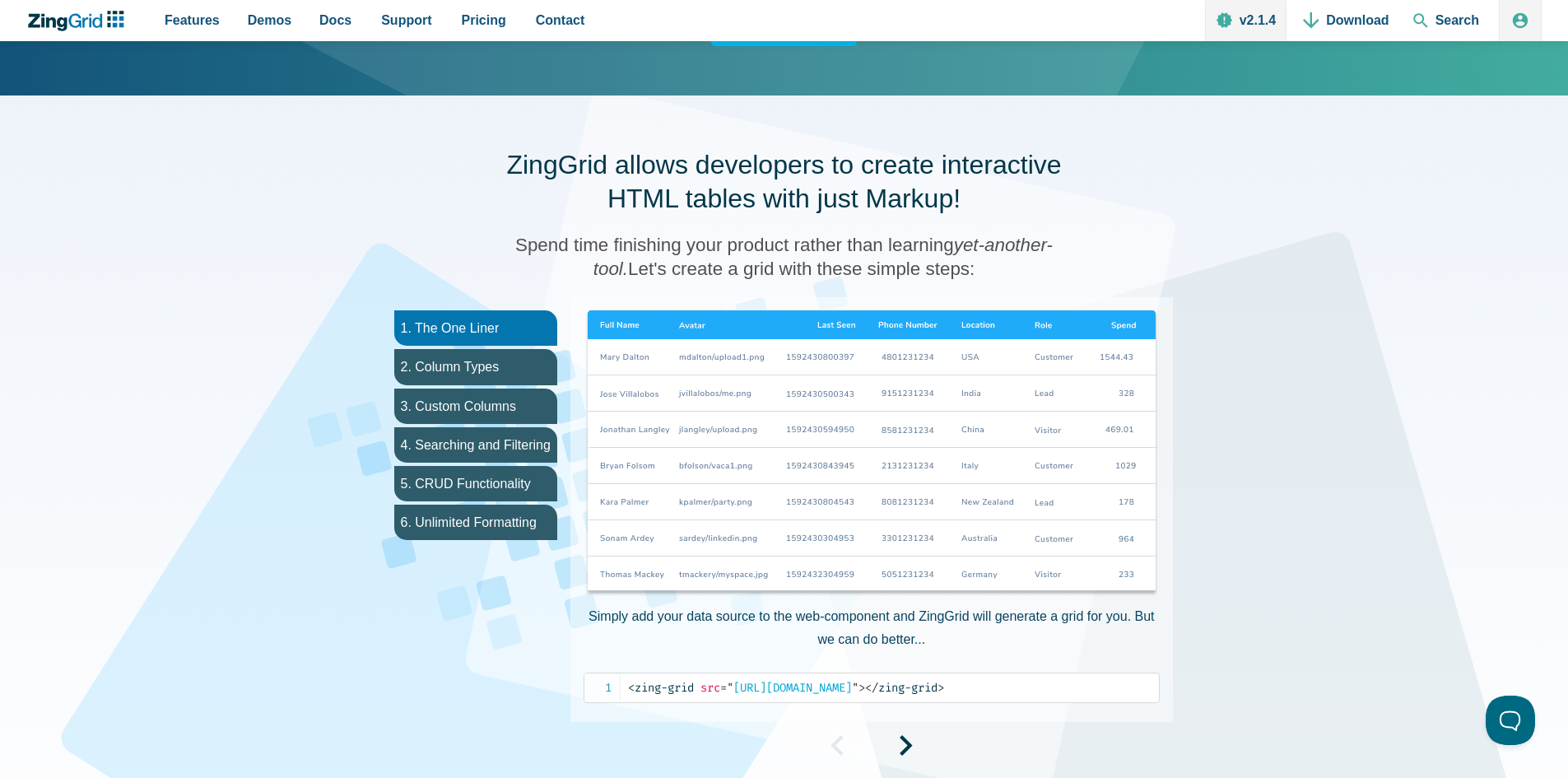
scroll to position [741, 0]
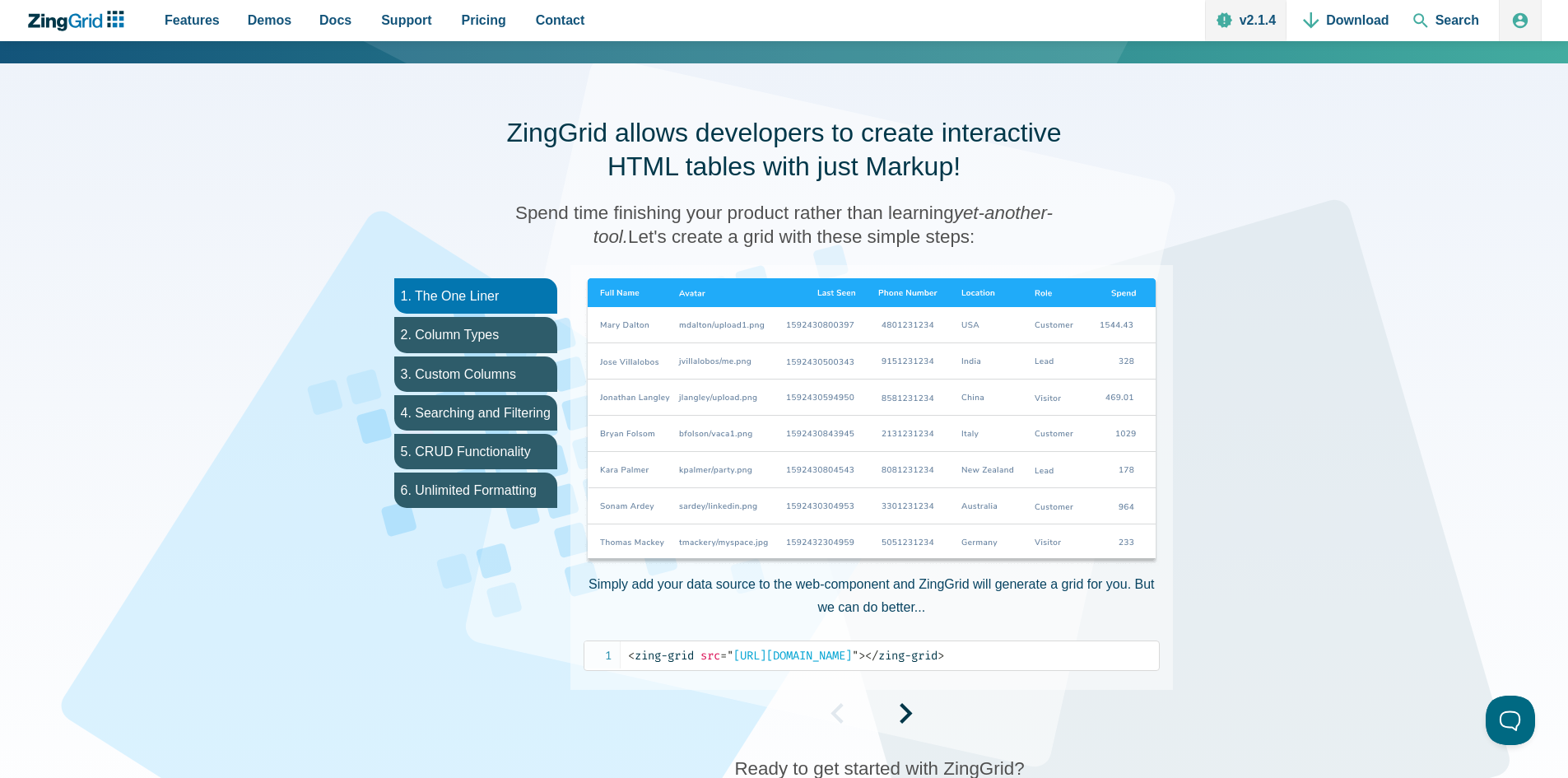
drag, startPoint x: 306, startPoint y: 565, endPoint x: 329, endPoint y: 575, distance: 25.1
drag, startPoint x: 329, startPoint y: 575, endPoint x: 288, endPoint y: 573, distance: 41.0
click at [284, 573] on div "ZingGrid allows developers to create interactive HTML tables with just Markup! …" at bounding box center [784, 474] width 1317 height 821
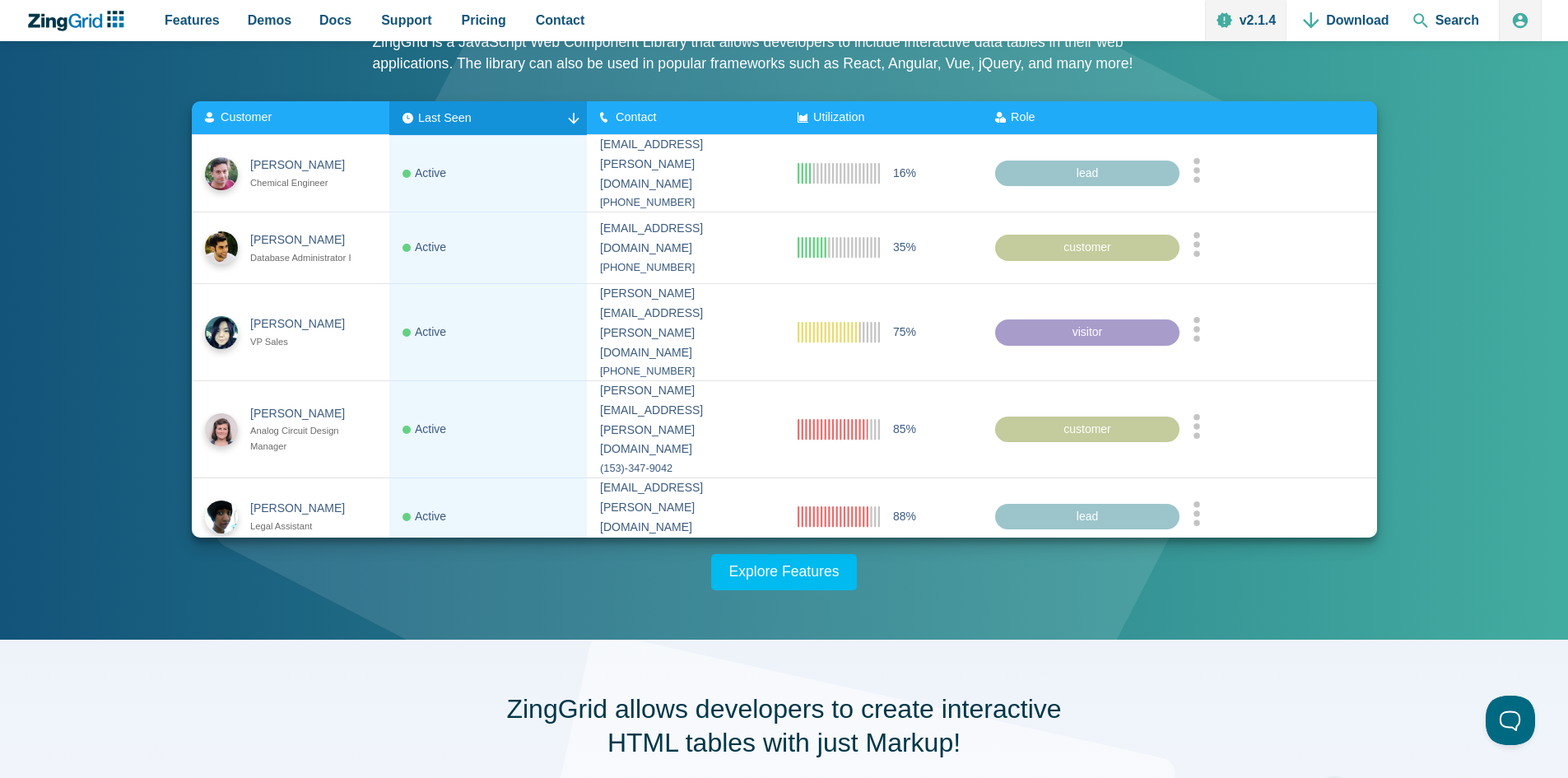
scroll to position [0, 0]
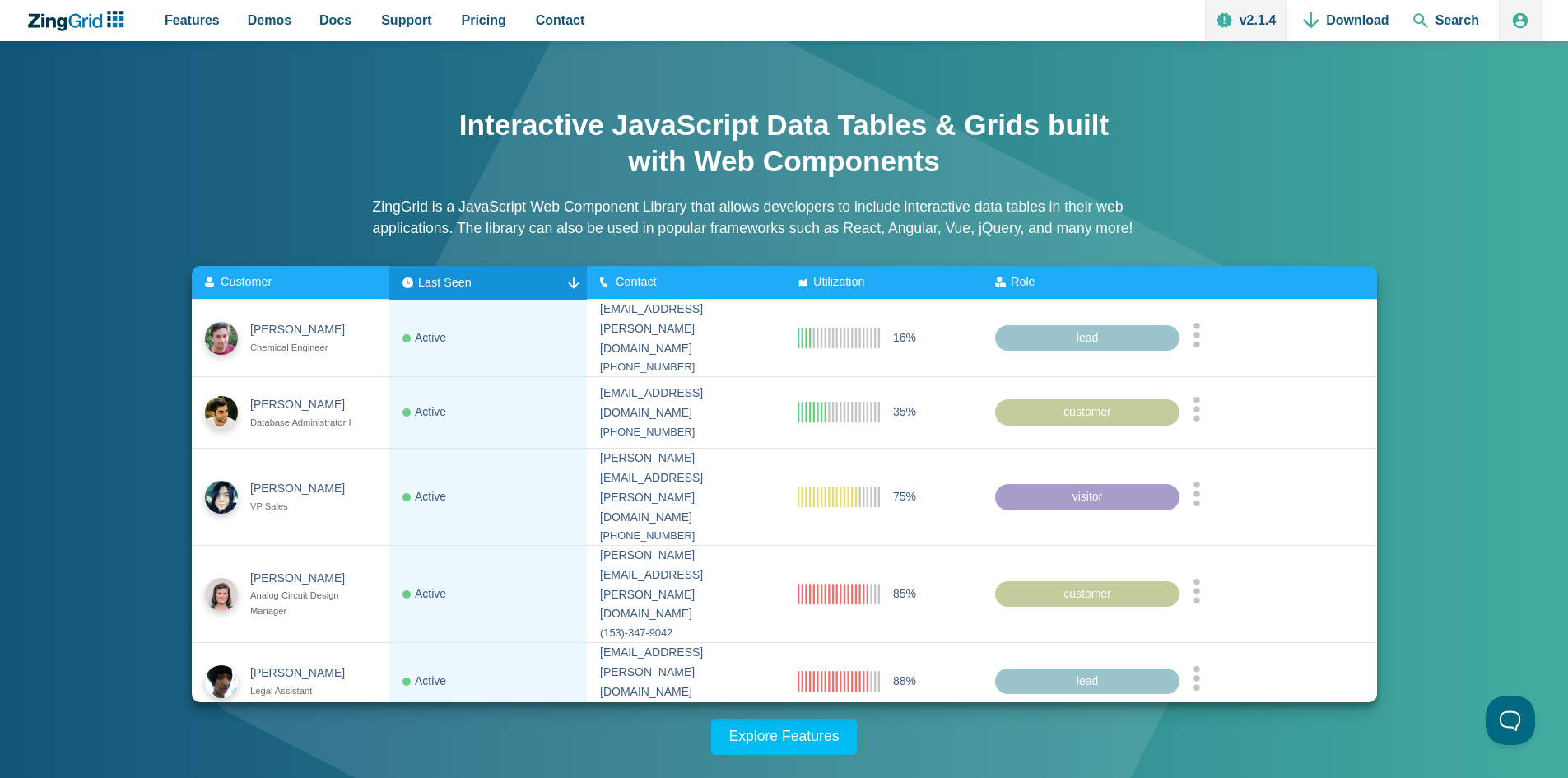
click at [168, 504] on div "Interactive JavaScript Data Tables & Grids built with Web Components ZingGrid i…" at bounding box center [784, 423] width 1317 height 664
